Goal: Task Accomplishment & Management: Use online tool/utility

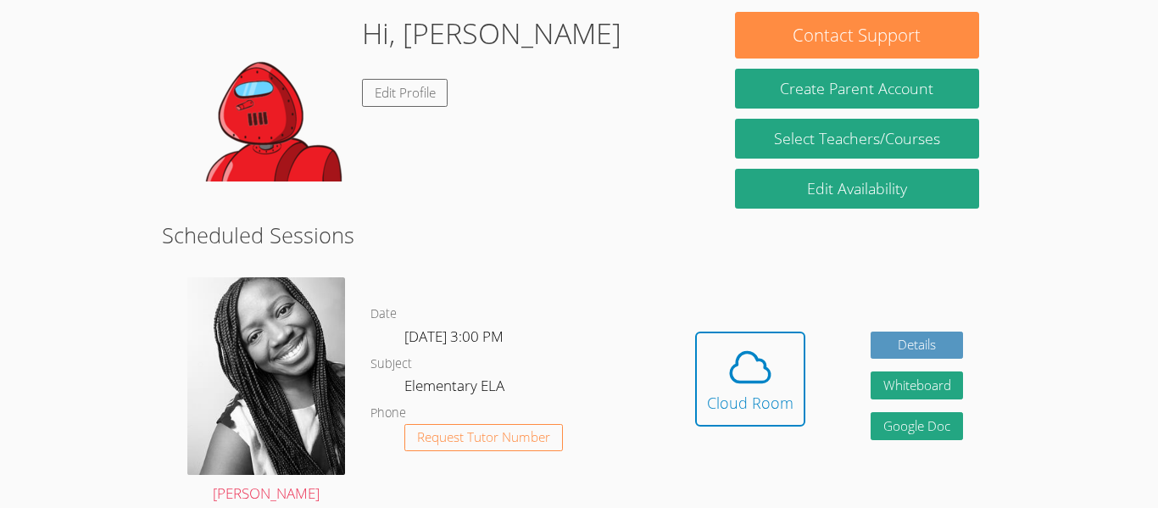
scroll to position [265, 0]
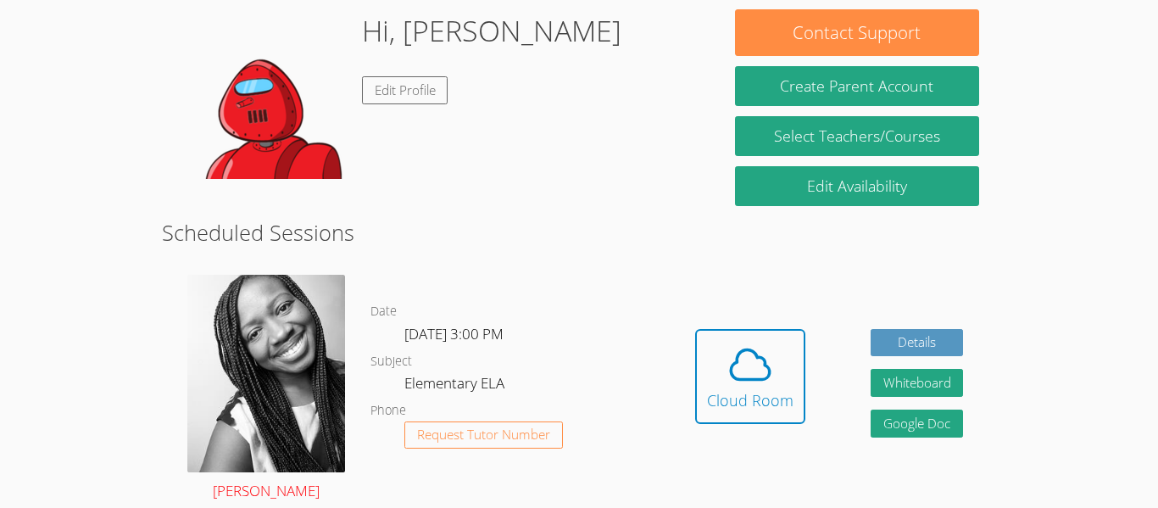
click at [287, 339] on img at bounding box center [266, 373] width 158 height 197
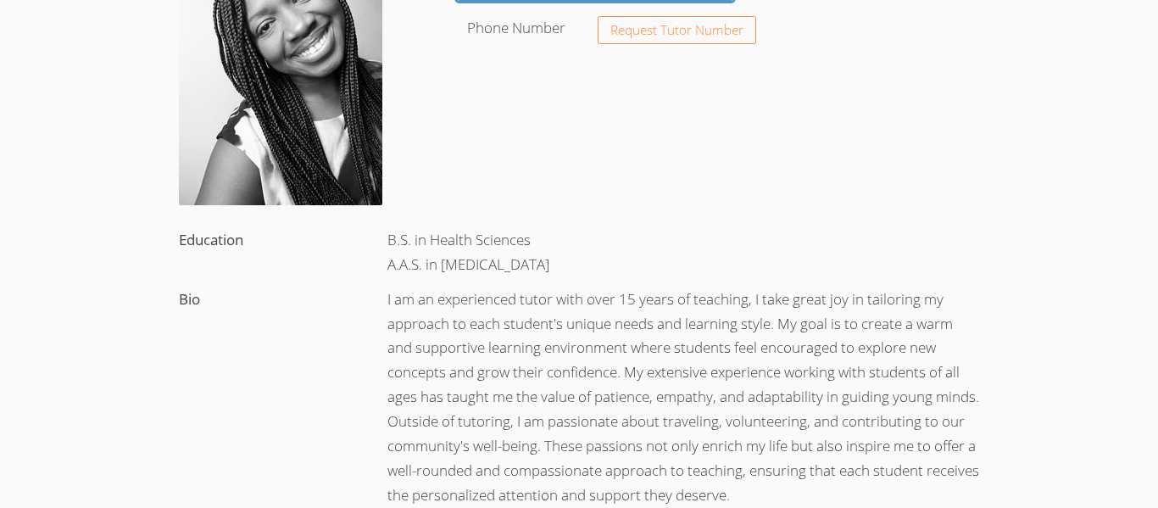
click at [258, 133] on img at bounding box center [280, 78] width 203 height 254
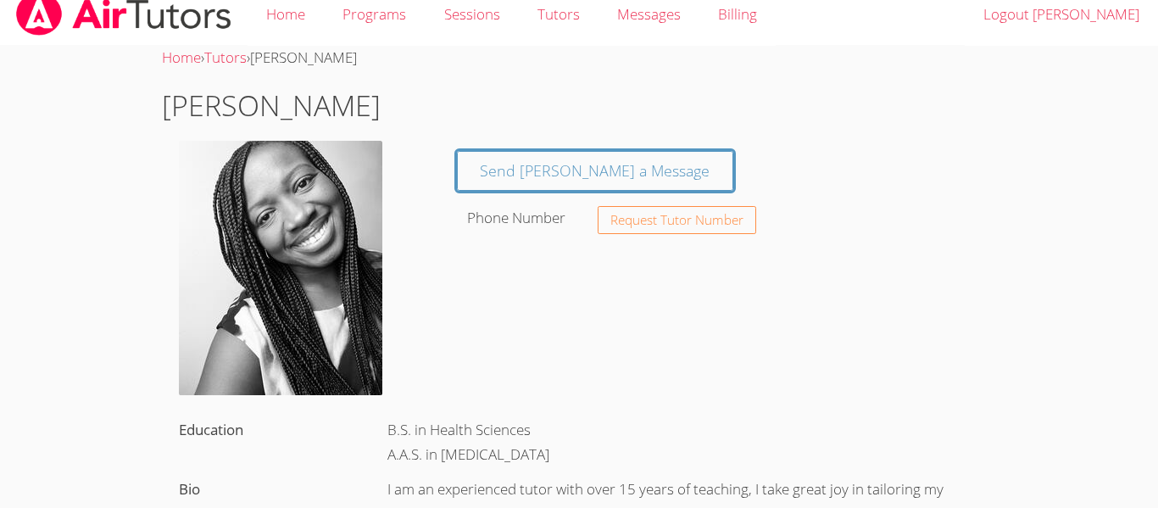
scroll to position [15, 0]
click at [305, 258] on img at bounding box center [280, 269] width 203 height 254
click at [298, 270] on img at bounding box center [280, 269] width 203 height 254
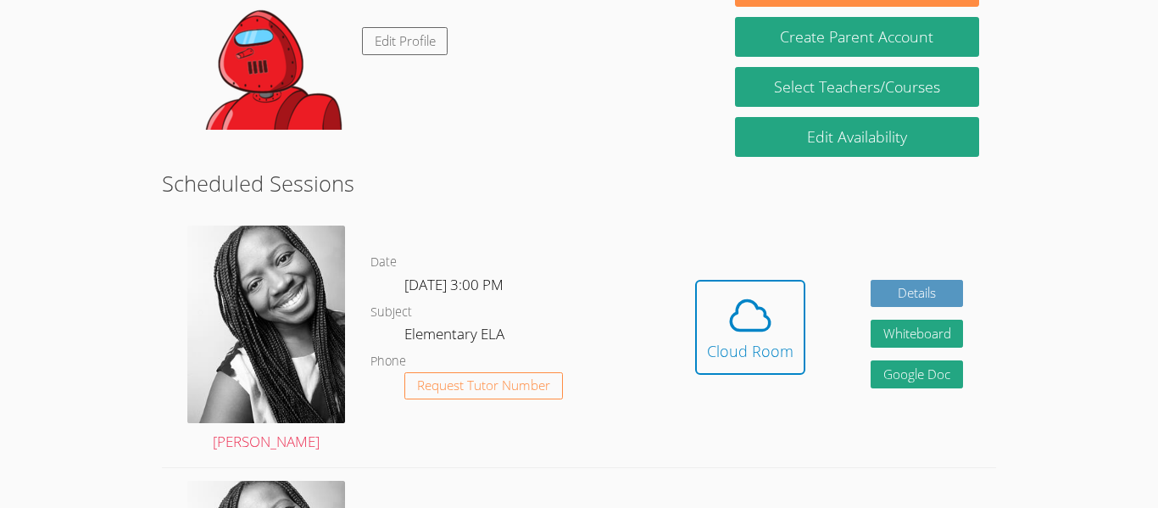
scroll to position [315, 0]
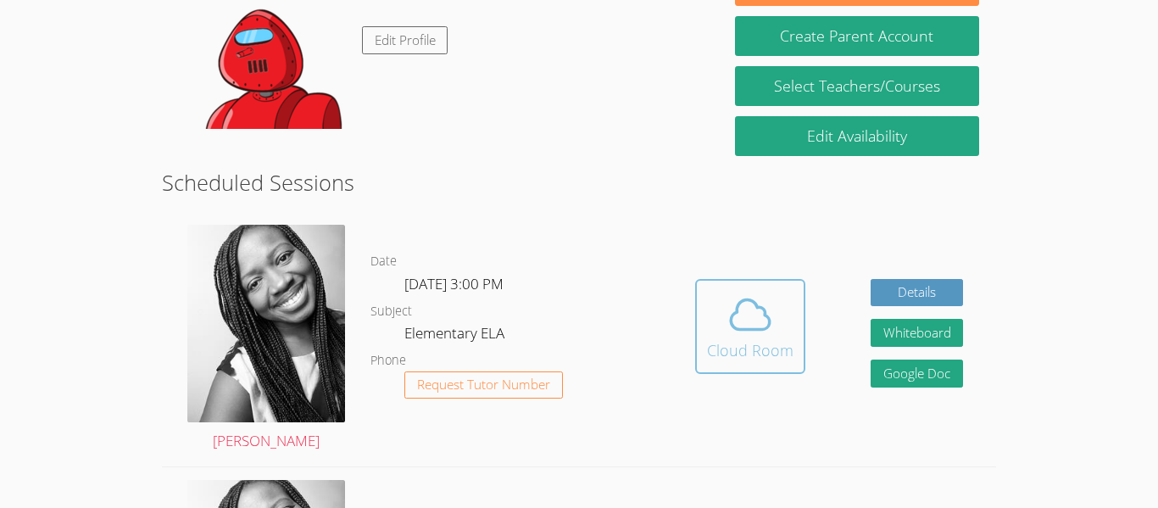
click at [749, 337] on icon at bounding box center [749, 314] width 47 height 47
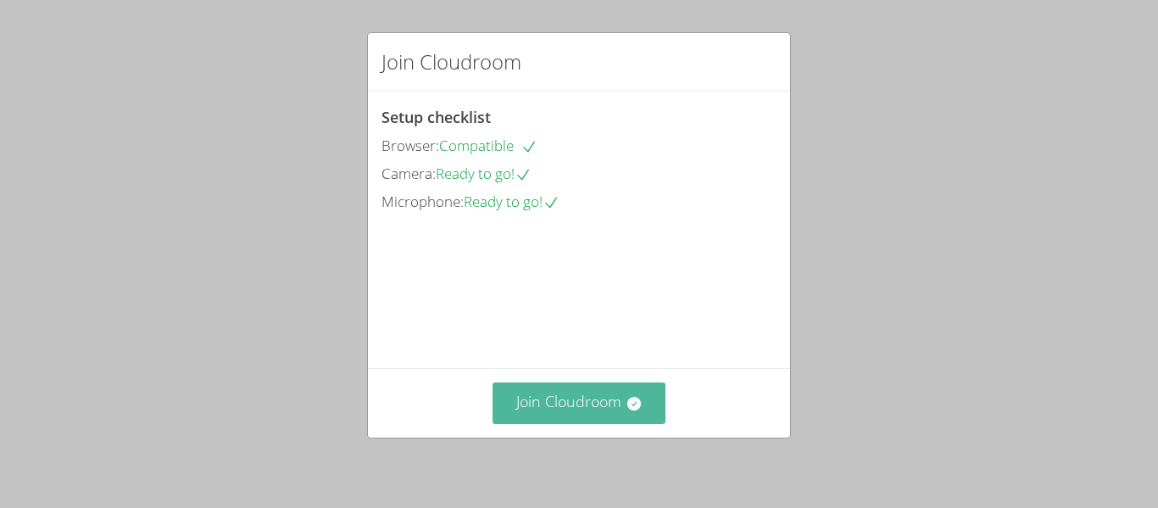
click at [592, 418] on button "Join Cloudroom" at bounding box center [579, 403] width 174 height 42
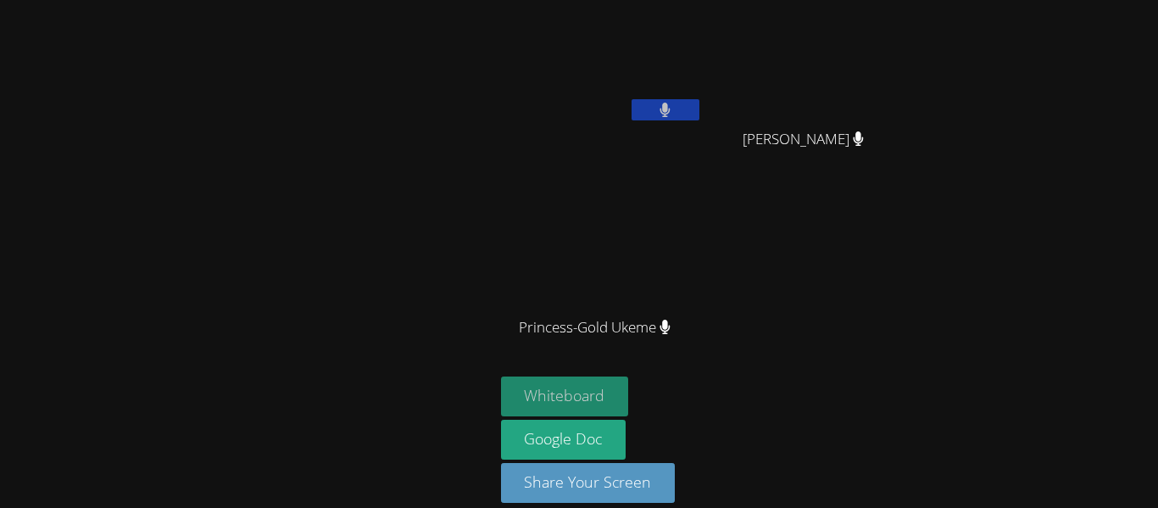
click at [618, 394] on button "Whiteboard" at bounding box center [565, 396] width 128 height 40
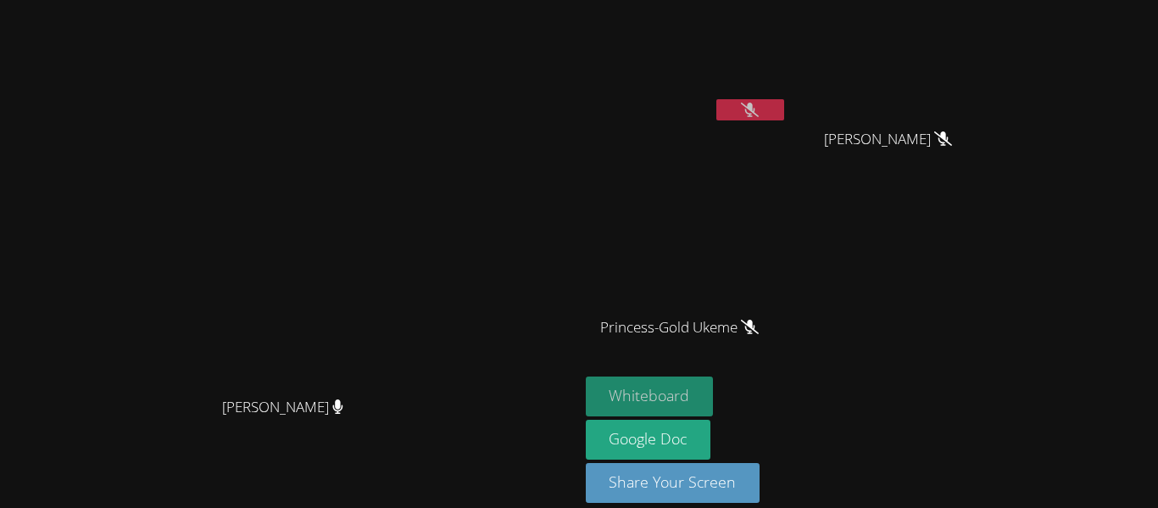
click at [714, 381] on button "Whiteboard" at bounding box center [650, 396] width 128 height 40
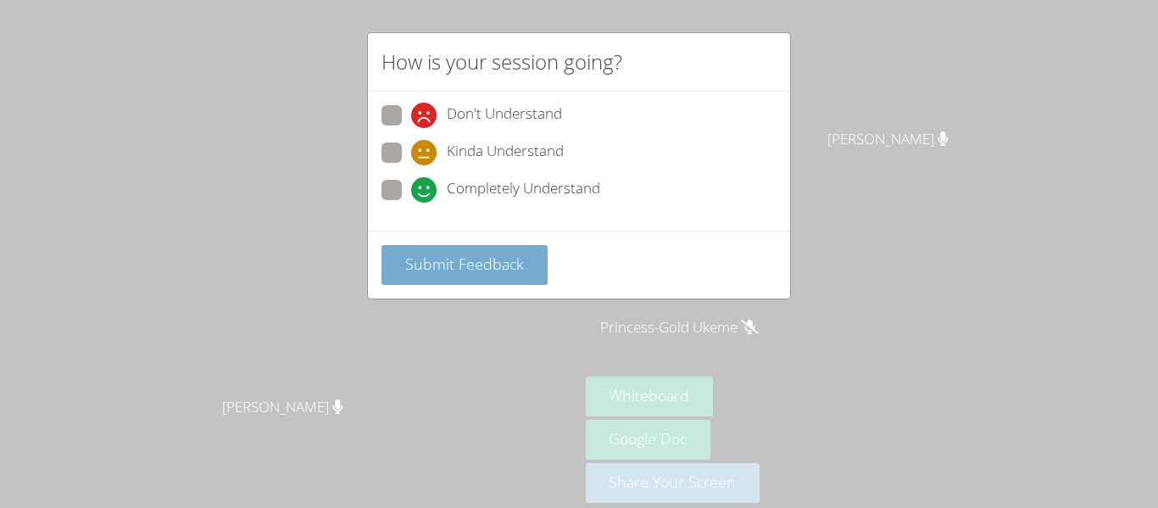
click at [498, 247] on button "Submit Feedback" at bounding box center [464, 265] width 166 height 40
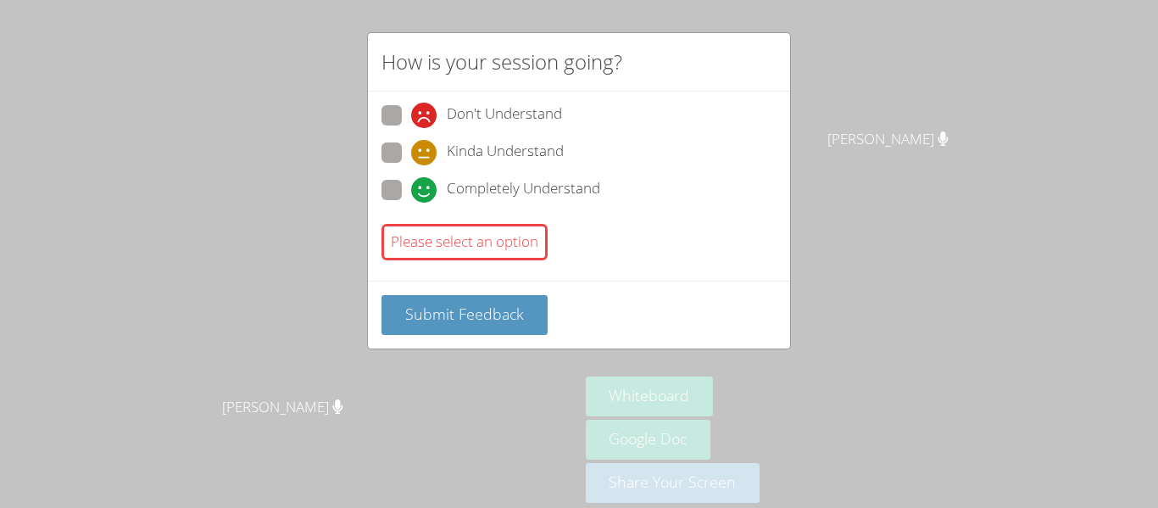
click at [411, 128] on span at bounding box center [411, 128] width 0 height 0
click at [411, 118] on input "Don't Understand" at bounding box center [418, 112] width 14 height 14
radio input "true"
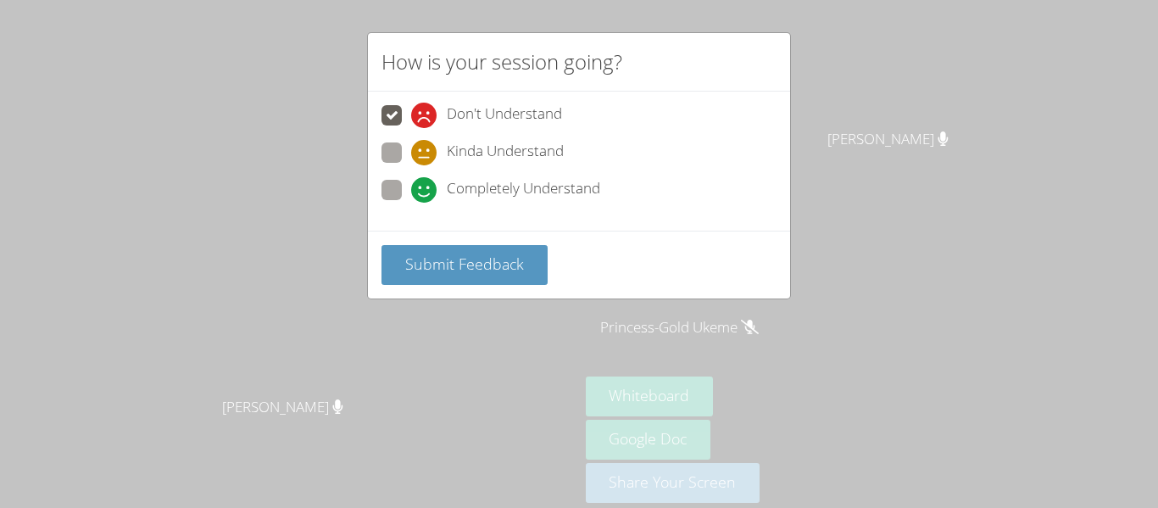
click at [411, 203] on span at bounding box center [411, 203] width 0 height 0
click at [411, 194] on input "Completely Understand" at bounding box center [418, 187] width 14 height 14
radio input "true"
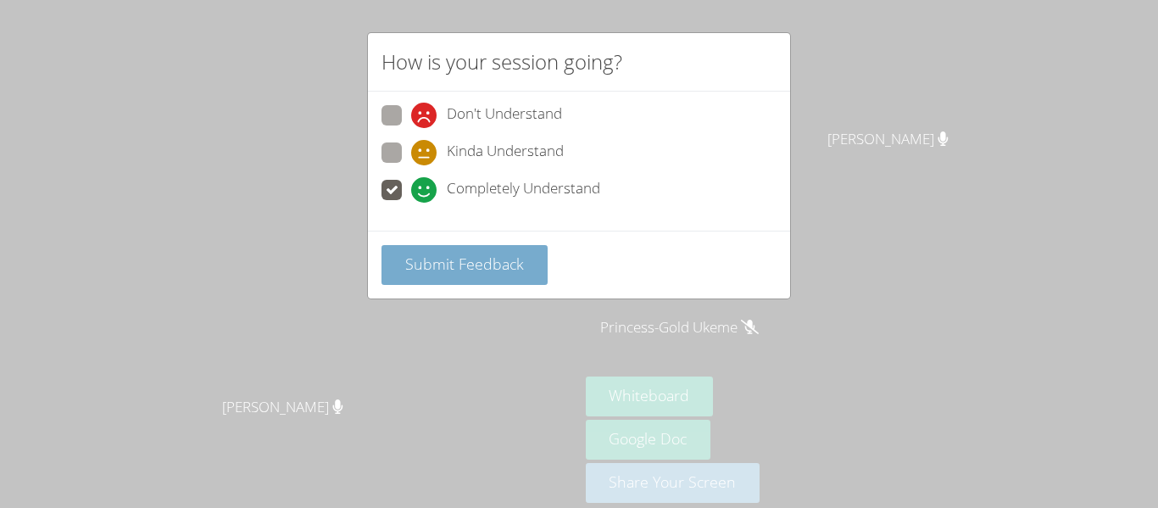
click at [415, 255] on span "Submit Feedback" at bounding box center [464, 263] width 119 height 20
